Goal: Find specific page/section: Find specific page/section

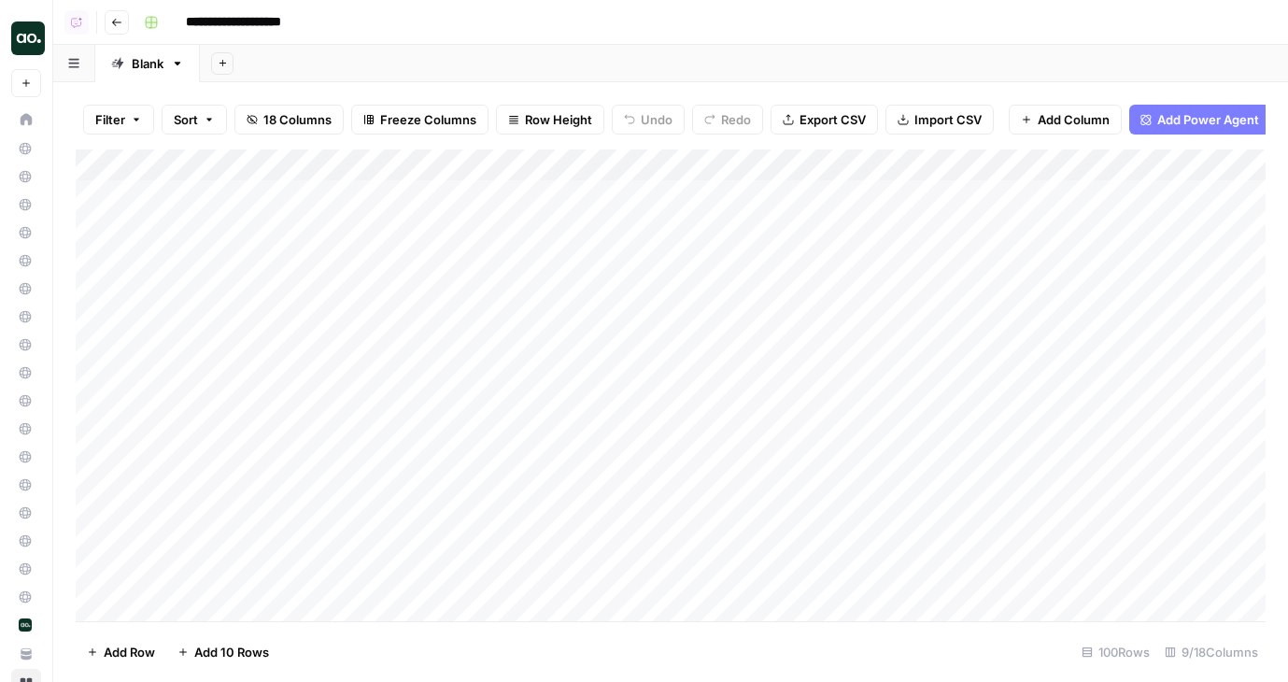
scroll to position [269, 0]
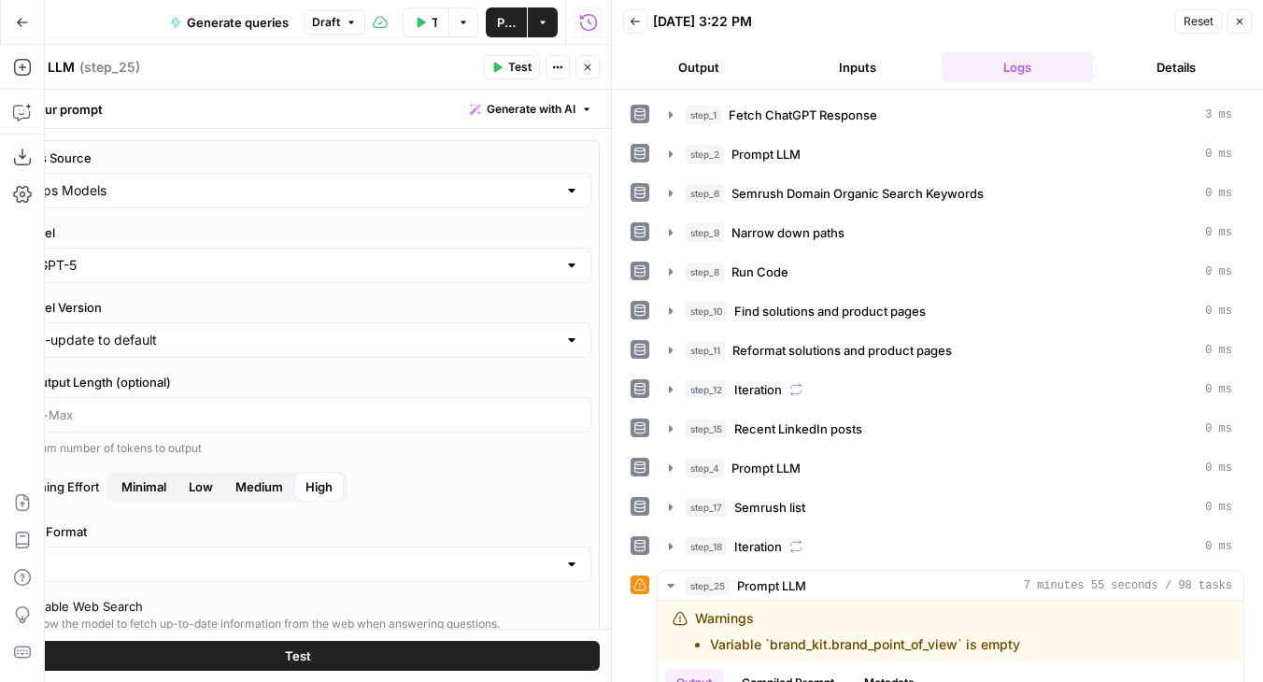
scroll to position [4084, 0]
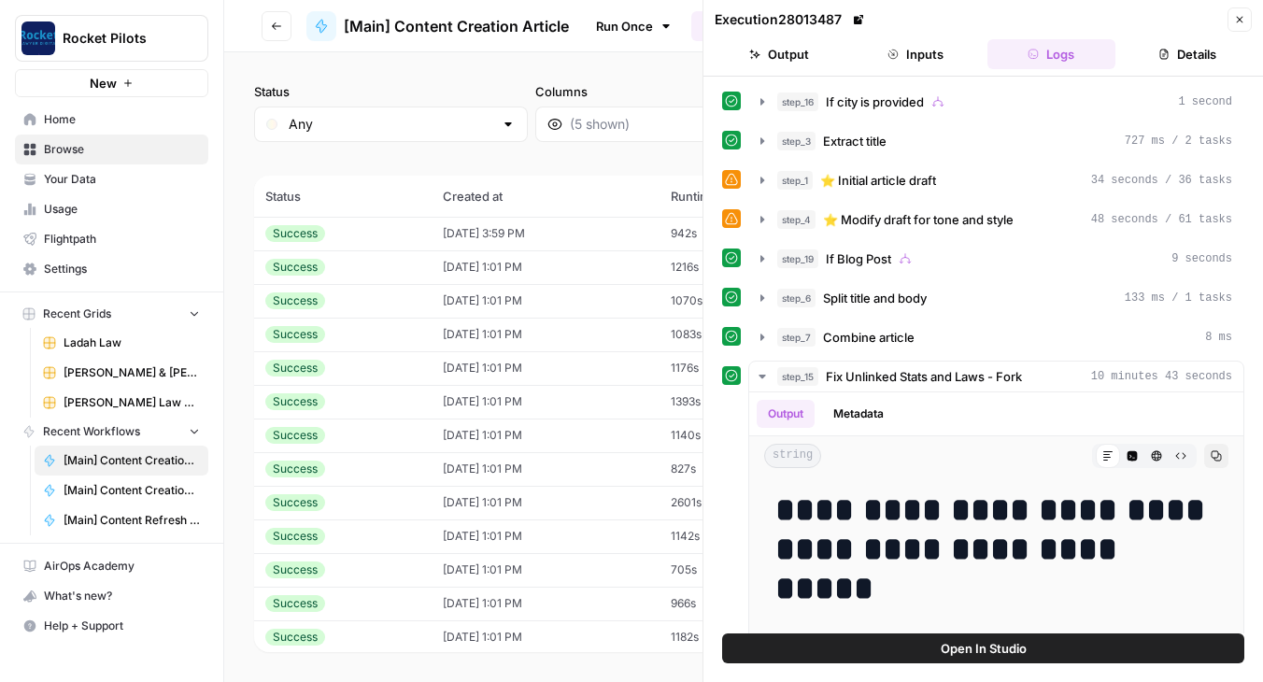
scroll to position [720, 0]
